Goal: Task Accomplishment & Management: Manage account settings

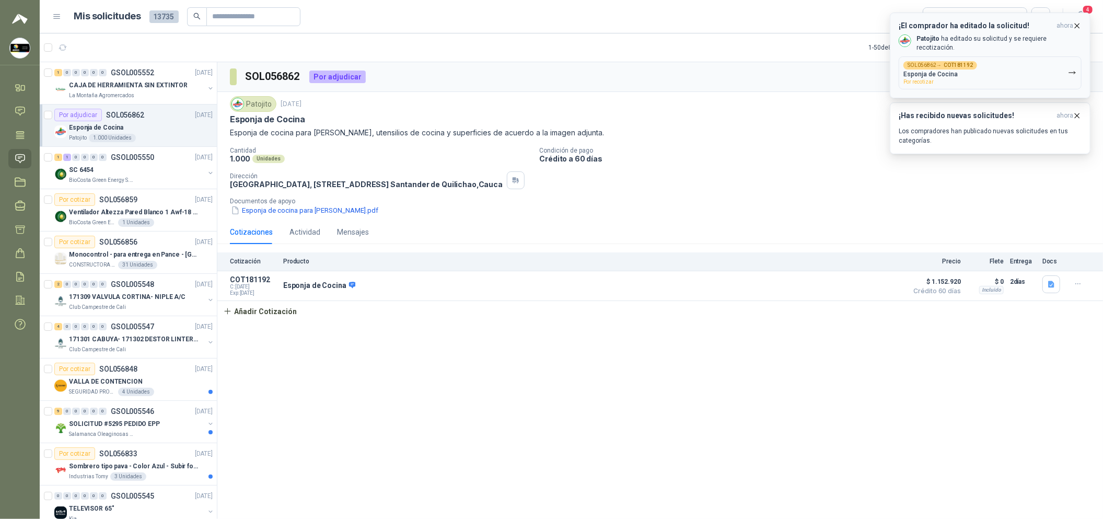
click at [1001, 56] on button "SOL056862 → COT181192 Esponja de Cocina Por recotizar" at bounding box center [990, 72] width 183 height 33
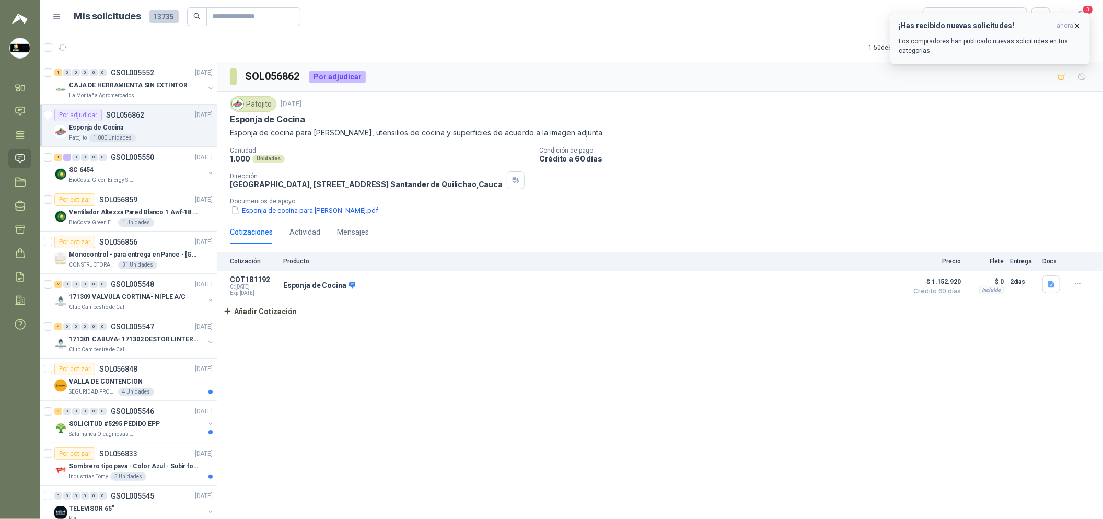
click at [1081, 25] on icon "button" at bounding box center [1077, 25] width 9 height 9
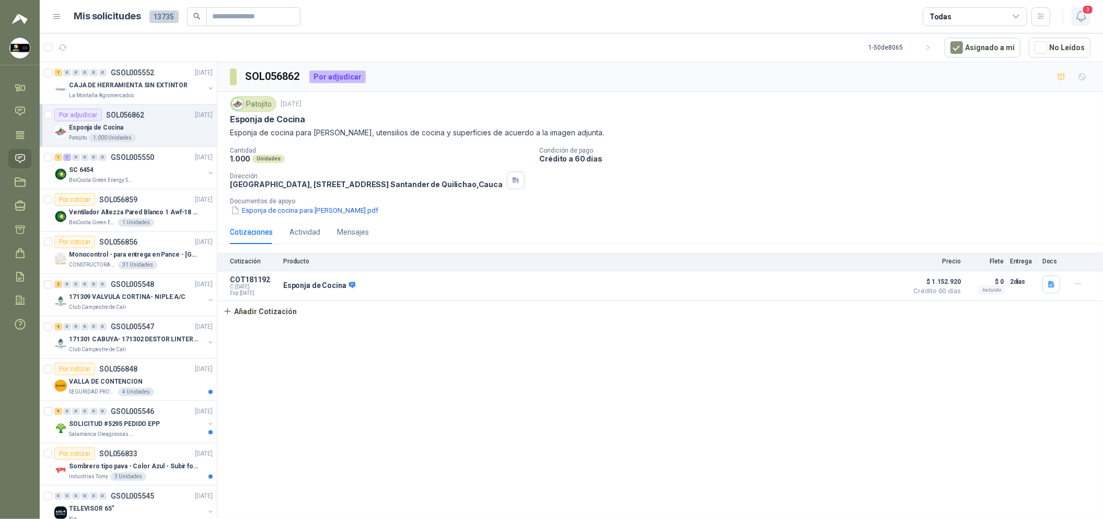
click at [1079, 14] on icon "button" at bounding box center [1081, 16] width 13 height 13
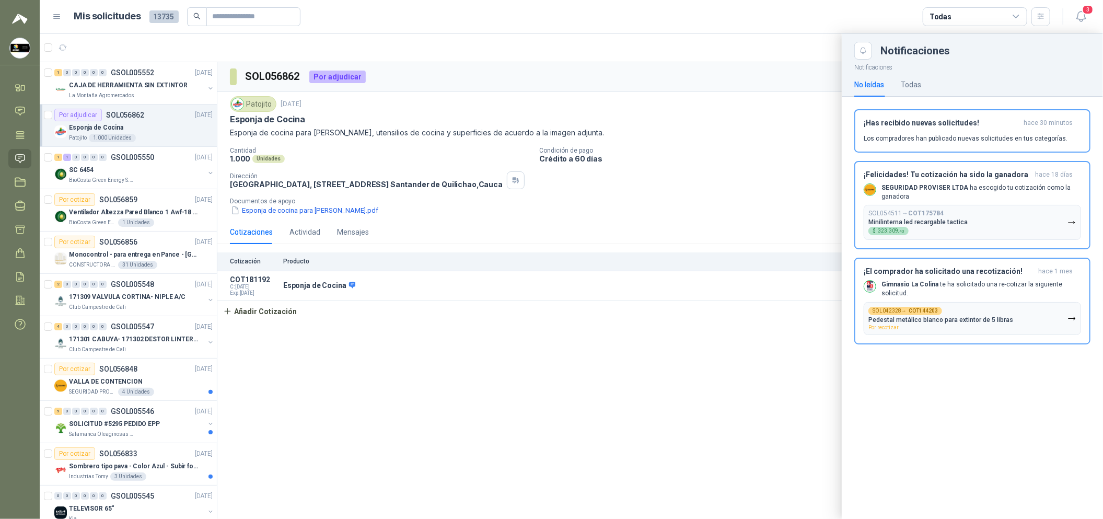
click at [733, 195] on div at bounding box center [572, 276] width 1064 height 486
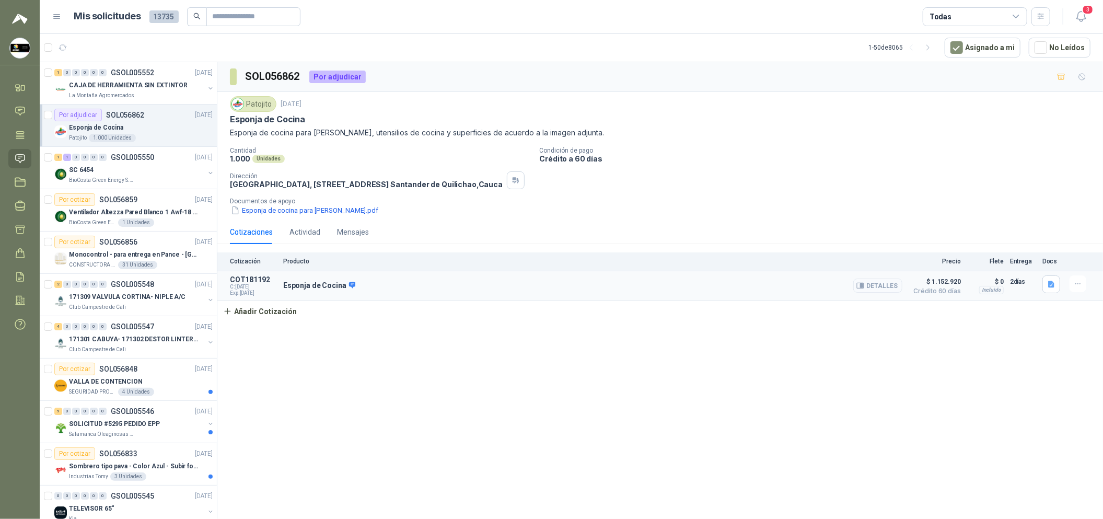
click at [882, 293] on button "Detalles" at bounding box center [877, 286] width 49 height 14
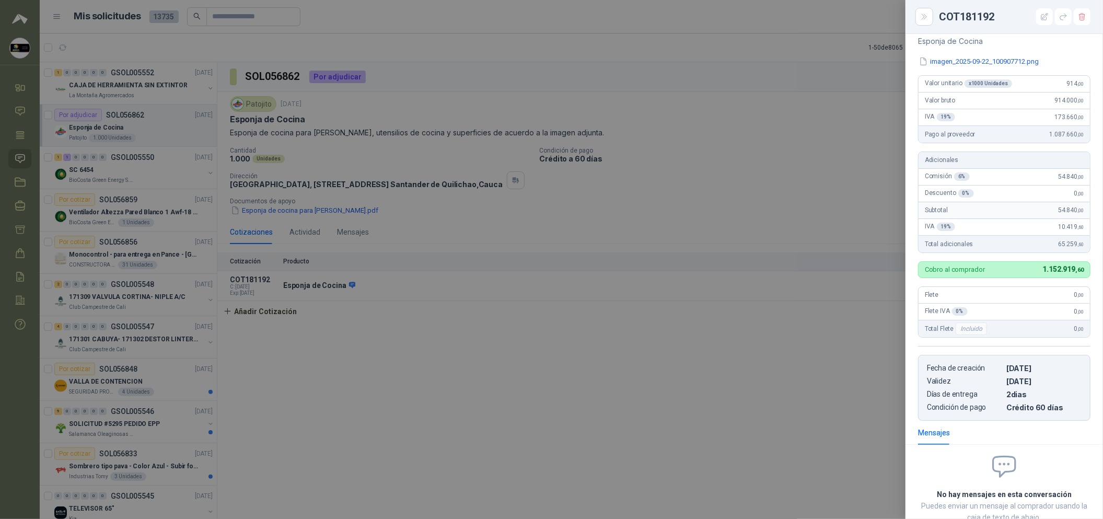
scroll to position [156, 0]
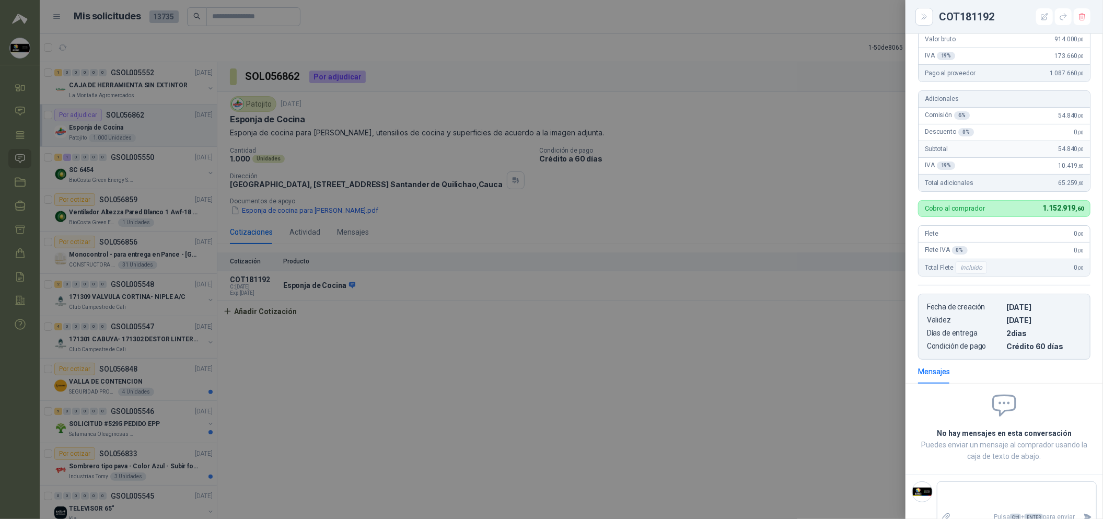
click at [801, 378] on div at bounding box center [551, 259] width 1103 height 519
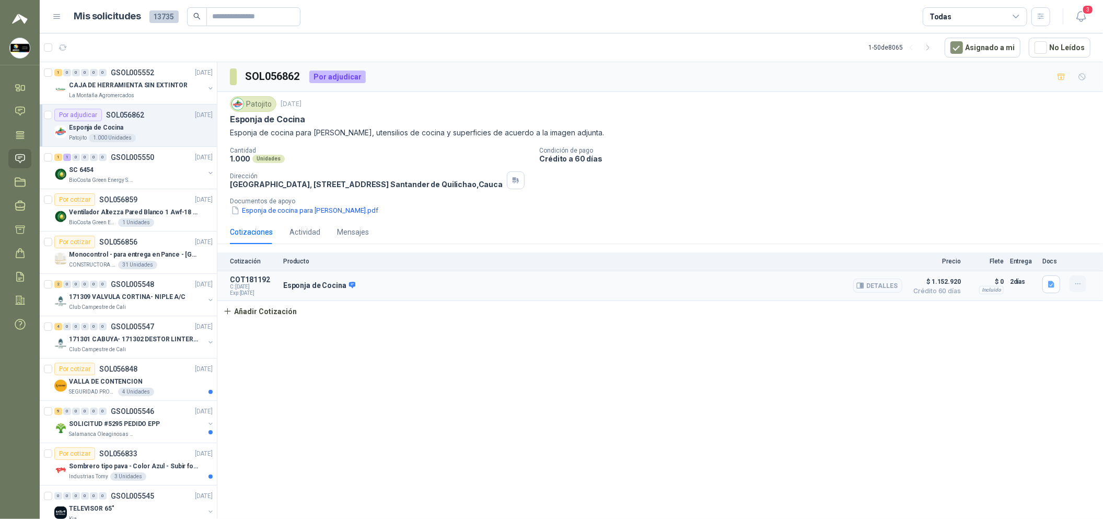
click at [1073, 292] on button "button" at bounding box center [1078, 283] width 17 height 17
click at [863, 288] on icon "button" at bounding box center [862, 286] width 3 height 4
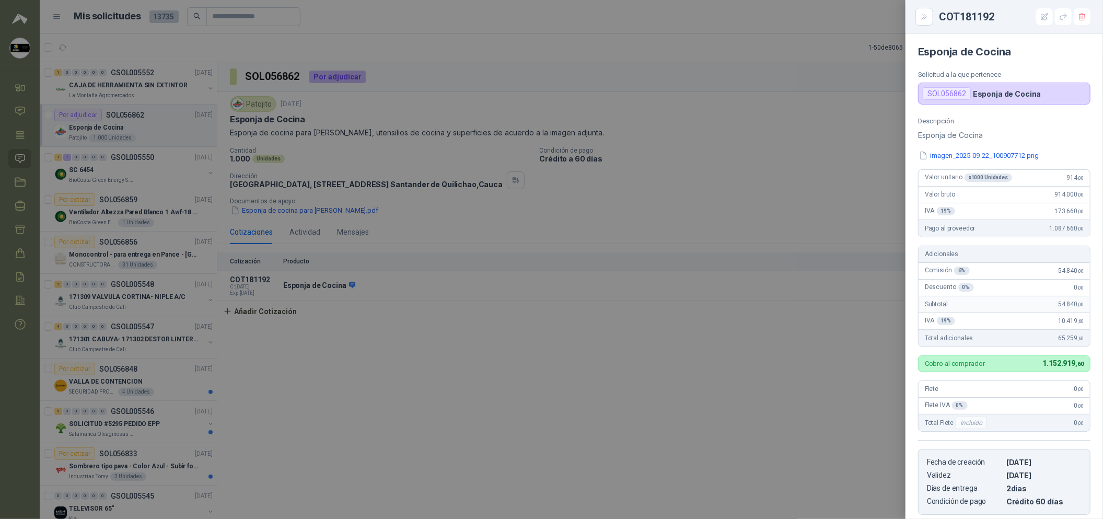
scroll to position [0, 0]
click at [864, 351] on div at bounding box center [551, 259] width 1103 height 519
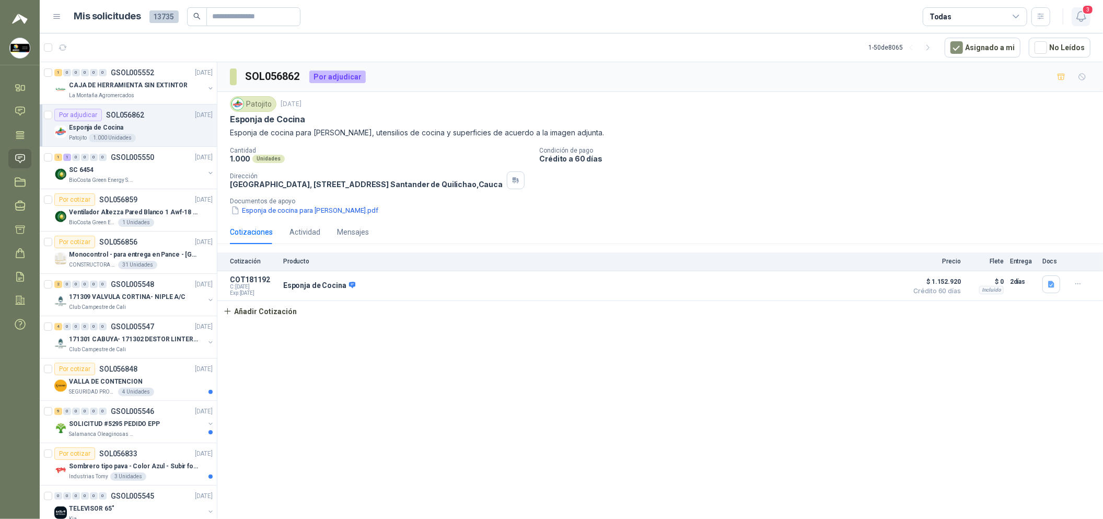
click at [1078, 17] on icon "button" at bounding box center [1081, 16] width 13 height 13
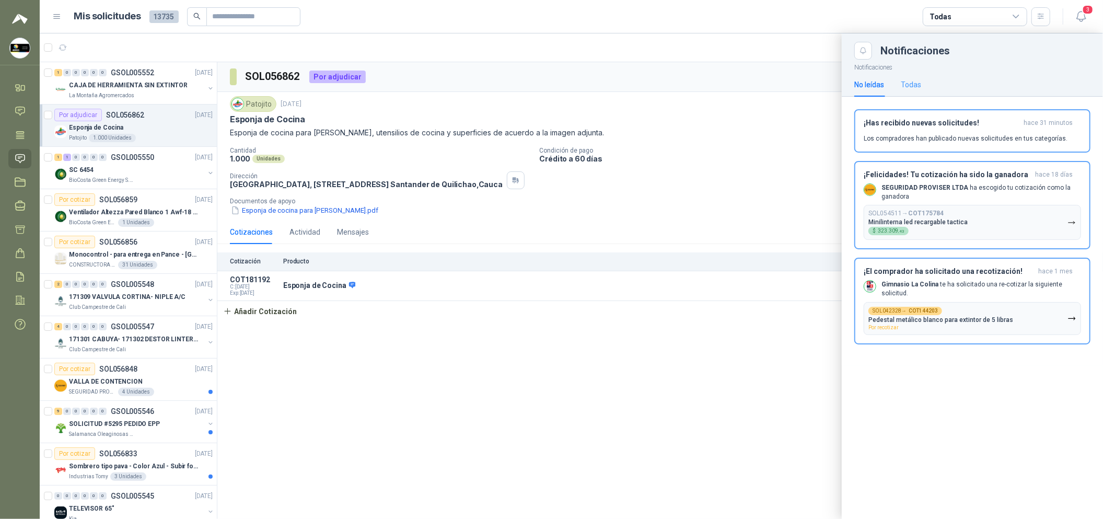
click at [910, 78] on div "Todas" at bounding box center [911, 85] width 20 height 24
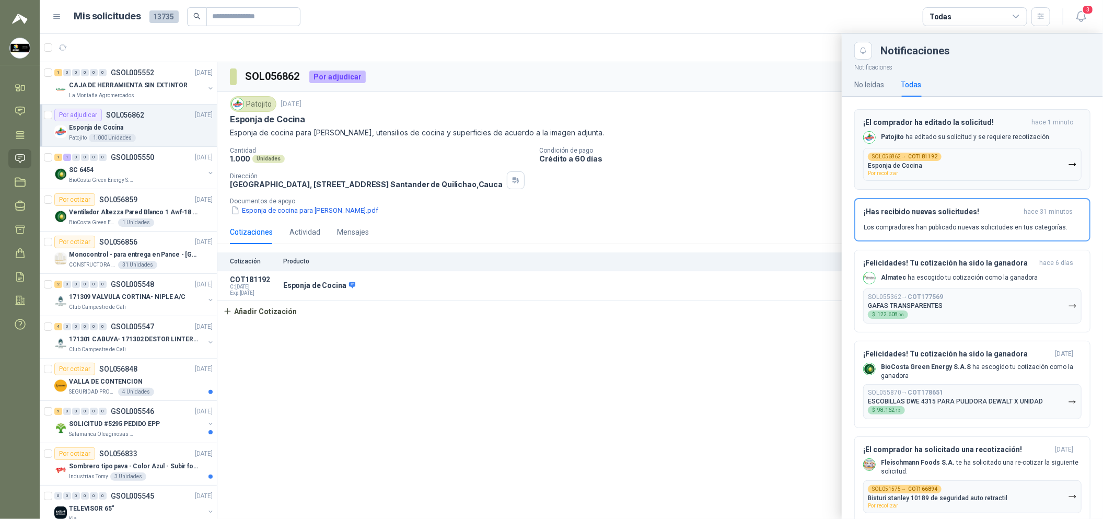
click at [1001, 138] on p "[PERSON_NAME] ha editado su solicitud y se requiere recotización." at bounding box center [966, 137] width 170 height 9
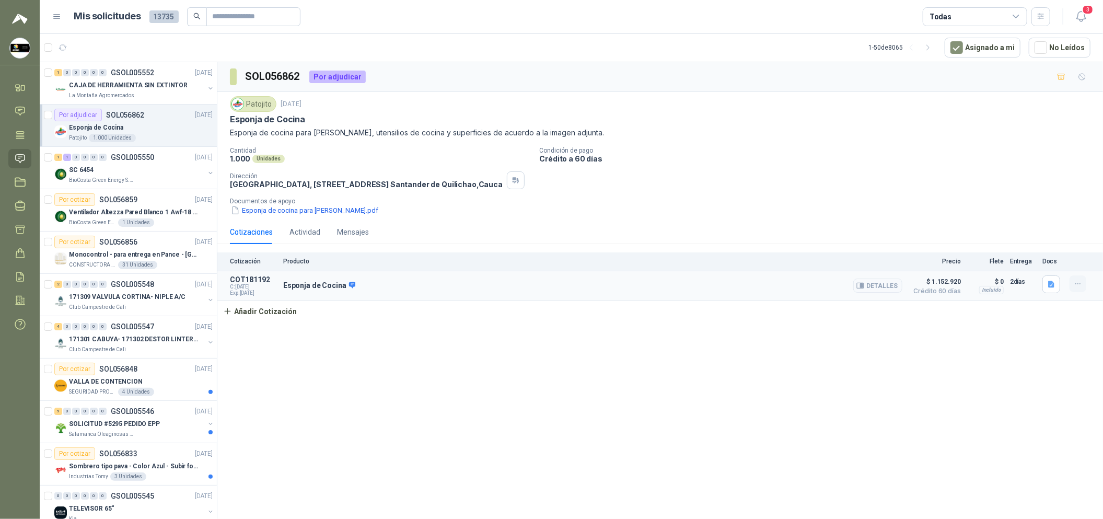
click at [1072, 292] on button "button" at bounding box center [1078, 283] width 17 height 17
click at [1055, 250] on button "Editar" at bounding box center [1057, 250] width 84 height 17
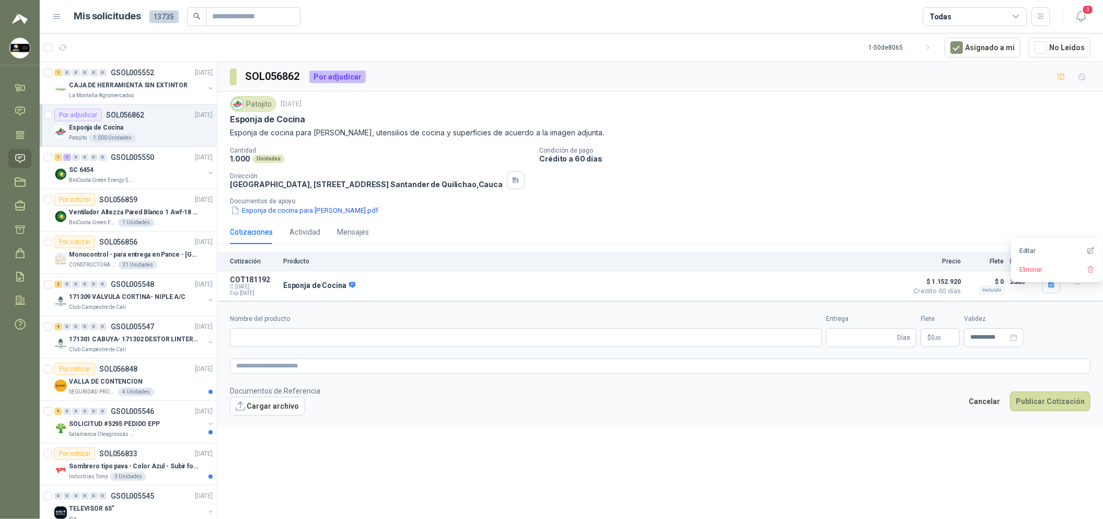
type input "**********"
type input "*"
type textarea "**********"
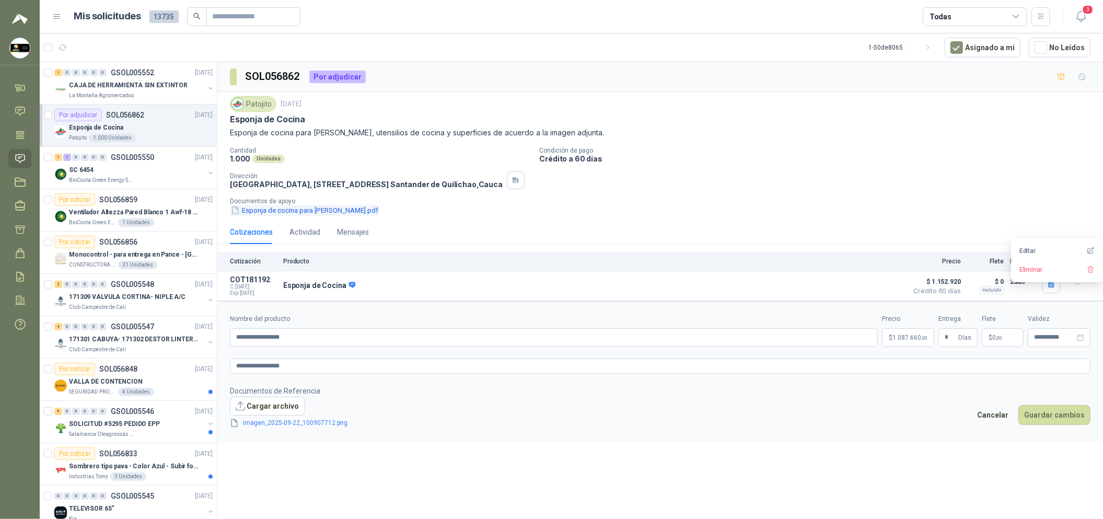
click at [290, 216] on button "Esponja de cocina para [PERSON_NAME].pdf" at bounding box center [304, 210] width 149 height 11
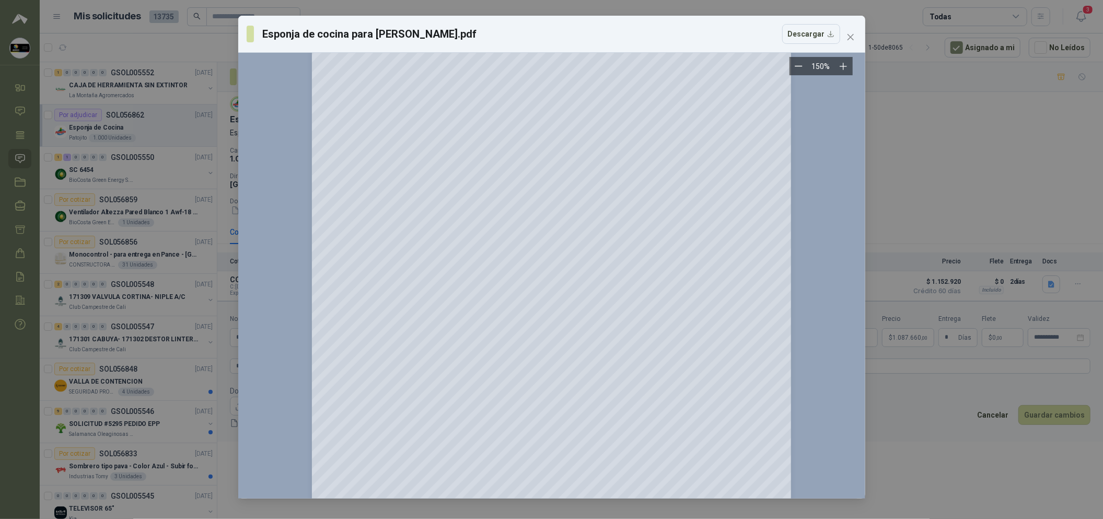
scroll to position [0, 0]
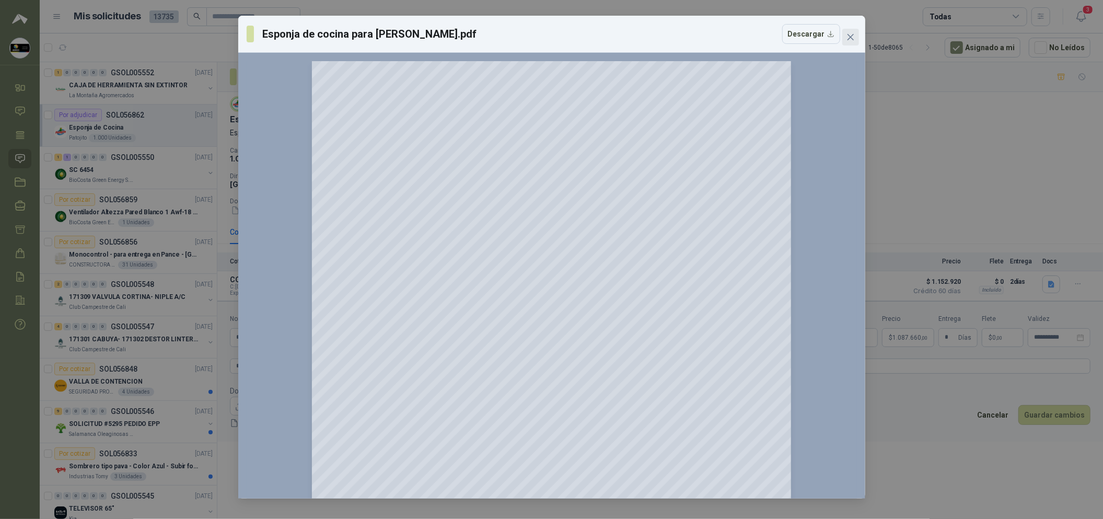
click at [848, 41] on button "Close" at bounding box center [850, 37] width 17 height 17
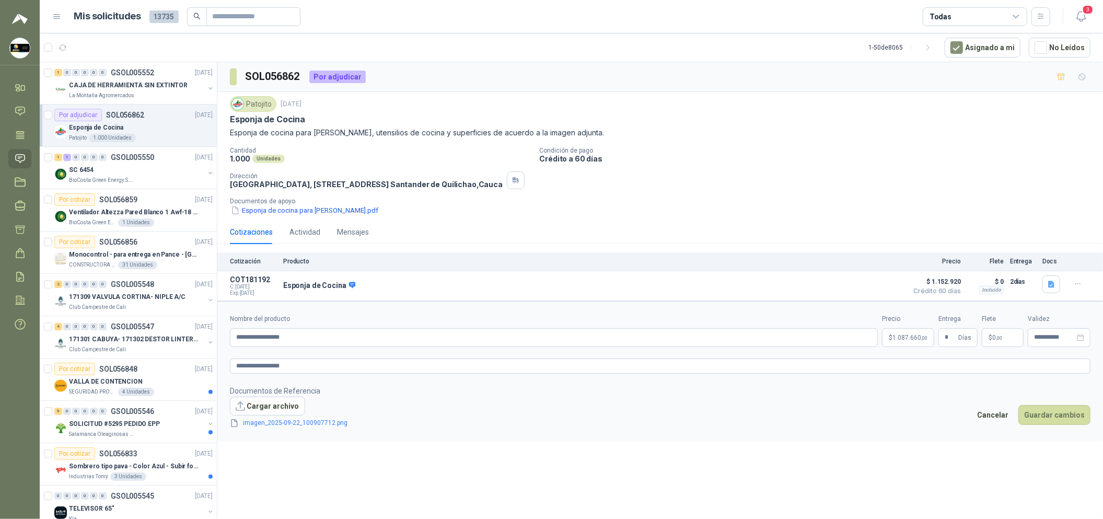
click at [919, 346] on body "[PERSON_NAME] Soluciones Industriales D&D Inicio Chat Tareas Solicitudes Licita…" at bounding box center [551, 259] width 1103 height 519
click at [864, 442] on form "**********" at bounding box center [660, 371] width 886 height 141
click at [1051, 425] on button "Guardar cambios" at bounding box center [1055, 415] width 72 height 20
